Goal: Task Accomplishment & Management: Complete application form

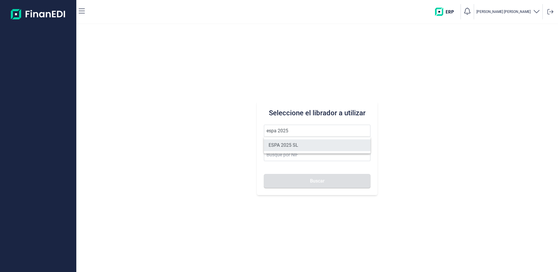
click at [298, 146] on li "ESPA 2025 SL" at bounding box center [317, 145] width 106 height 12
type input "ESPA 2025 SL"
type input "B55091797"
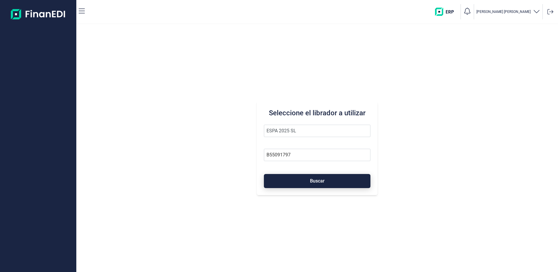
click at [317, 182] on span "Buscar" at bounding box center [317, 181] width 15 height 4
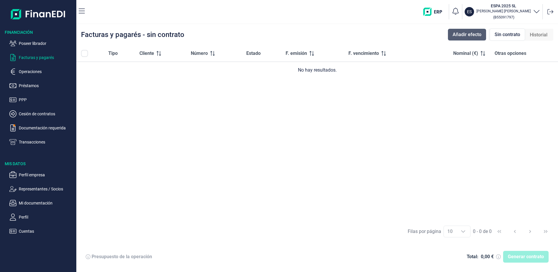
click at [465, 36] on span "Añadir efecto" at bounding box center [467, 34] width 29 height 7
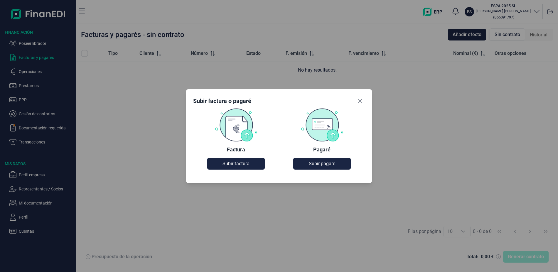
click at [233, 124] on img at bounding box center [236, 125] width 43 height 34
click at [233, 163] on span "Subir factura" at bounding box center [236, 163] width 27 height 7
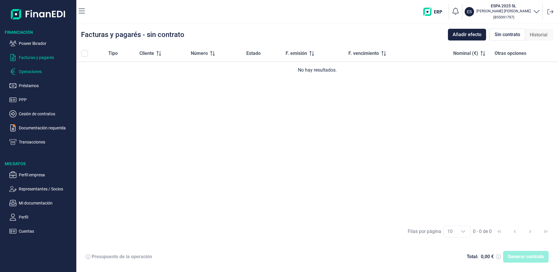
click at [38, 71] on p "Operaciones" at bounding box center [46, 71] width 55 height 7
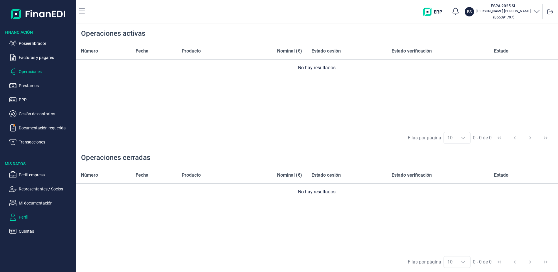
click at [28, 217] on p "Perfil" at bounding box center [46, 217] width 55 height 7
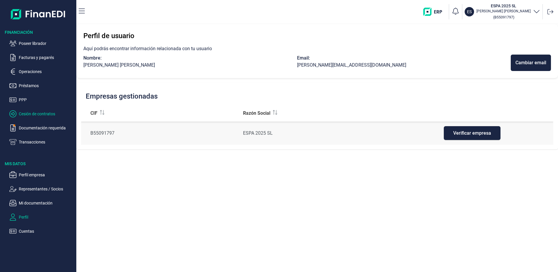
click at [44, 114] on p "Cesión de contratos" at bounding box center [46, 113] width 55 height 7
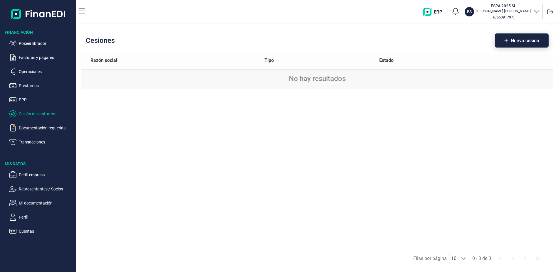
click at [534, 38] on span "Nueva cesión" at bounding box center [525, 40] width 28 height 4
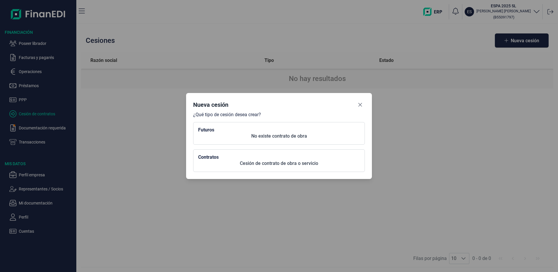
click at [293, 134] on p "No existe contrato de obra" at bounding box center [279, 136] width 162 height 7
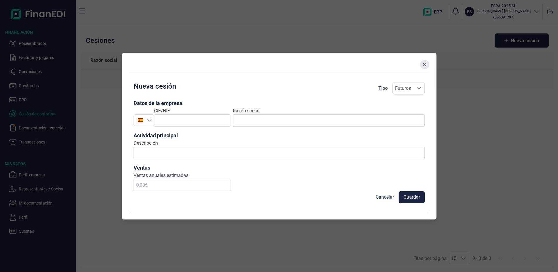
click at [423, 65] on icon "Close" at bounding box center [424, 64] width 5 height 5
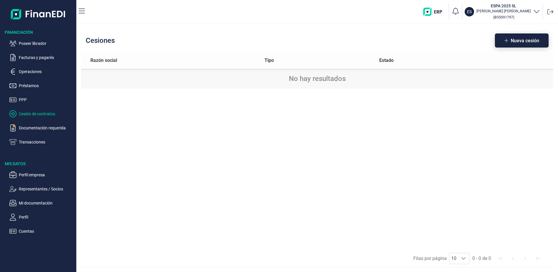
click at [522, 39] on span "Nueva cesión" at bounding box center [525, 40] width 28 height 4
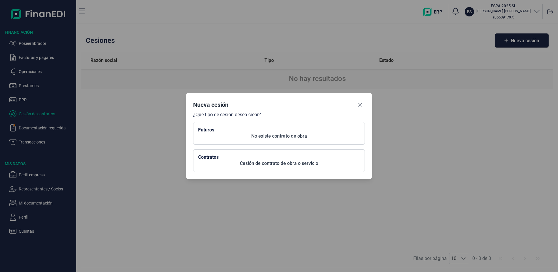
click at [278, 132] on h2 "Futuros" at bounding box center [279, 130] width 162 height 6
